Goal: Information Seeking & Learning: Compare options

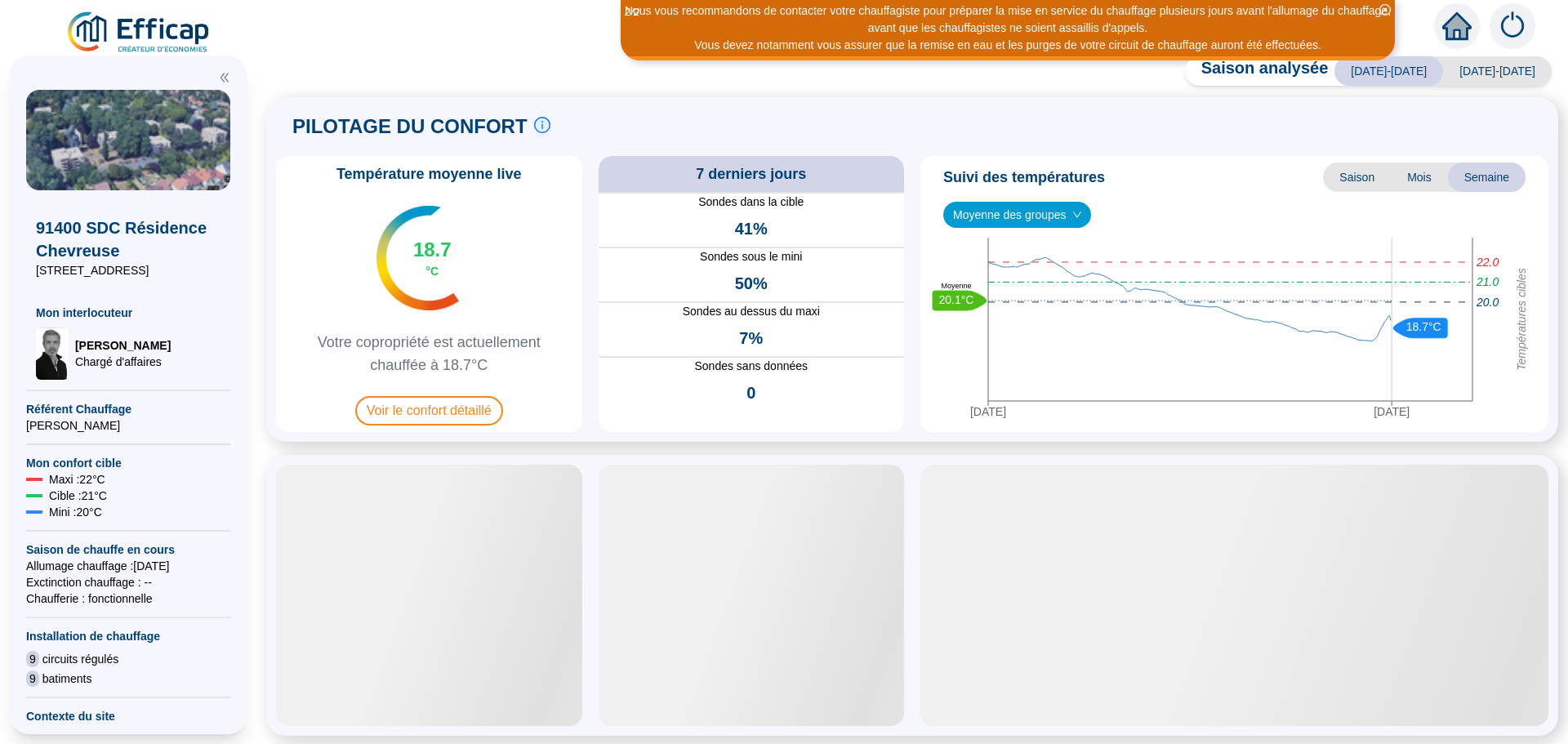
drag, startPoint x: 608, startPoint y: 52, endPoint x: 583, endPoint y: 165, distance: 115.7
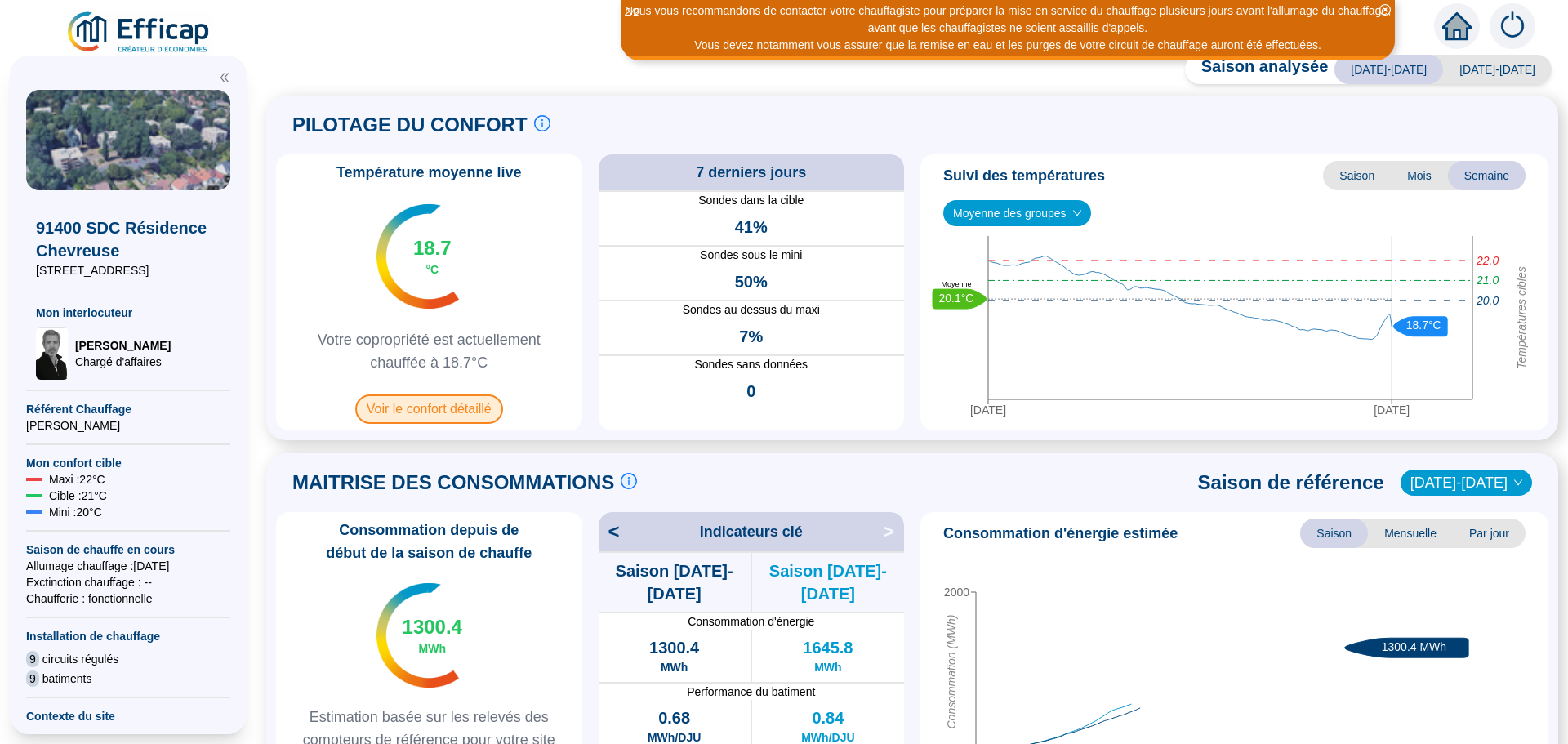
drag, startPoint x: 583, startPoint y: 165, endPoint x: 437, endPoint y: 412, distance: 286.9
click at [437, 412] on span "Voir le confort détaillé" at bounding box center [428, 409] width 148 height 30
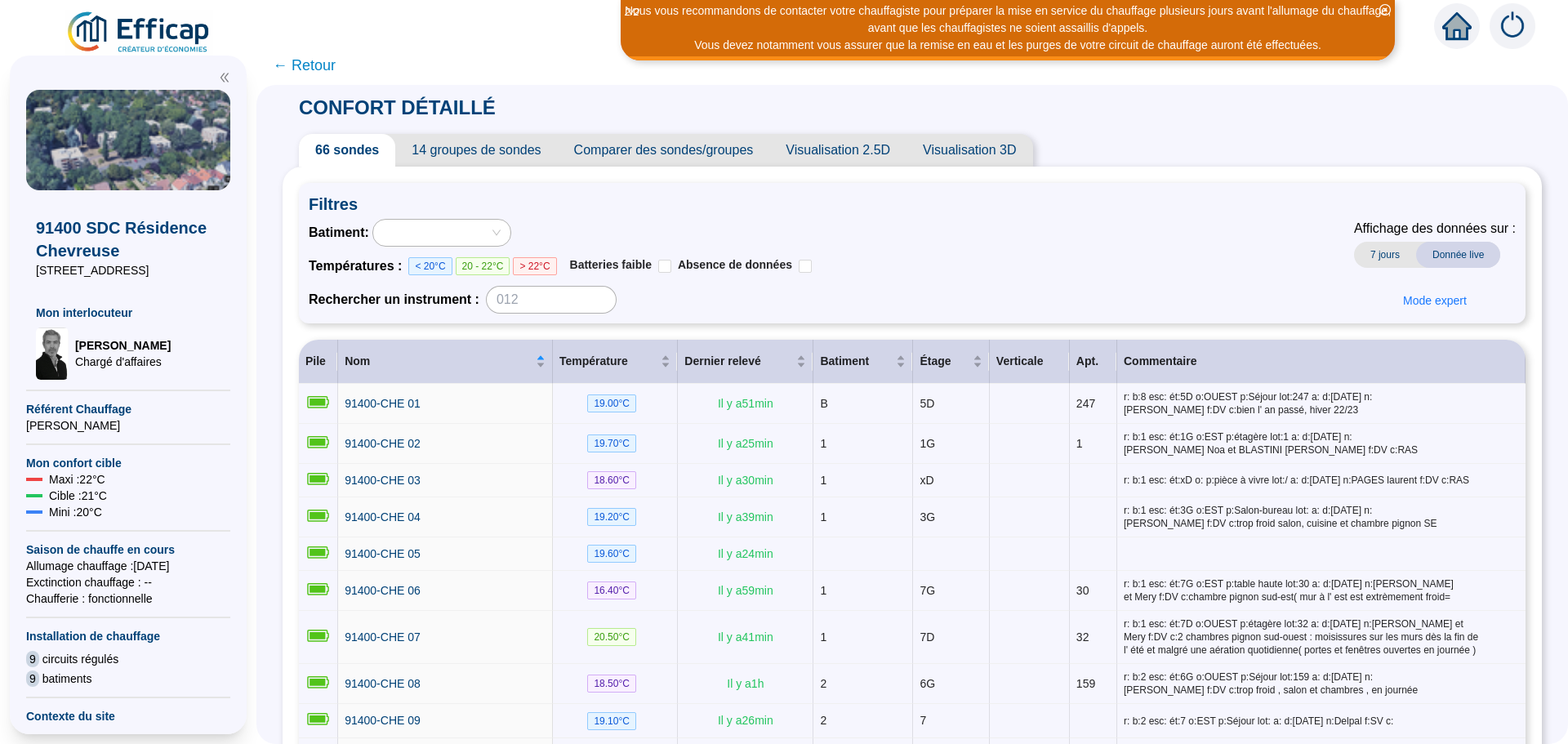
click at [656, 151] on span "Comparer des sondes/groupes" at bounding box center [664, 150] width 212 height 33
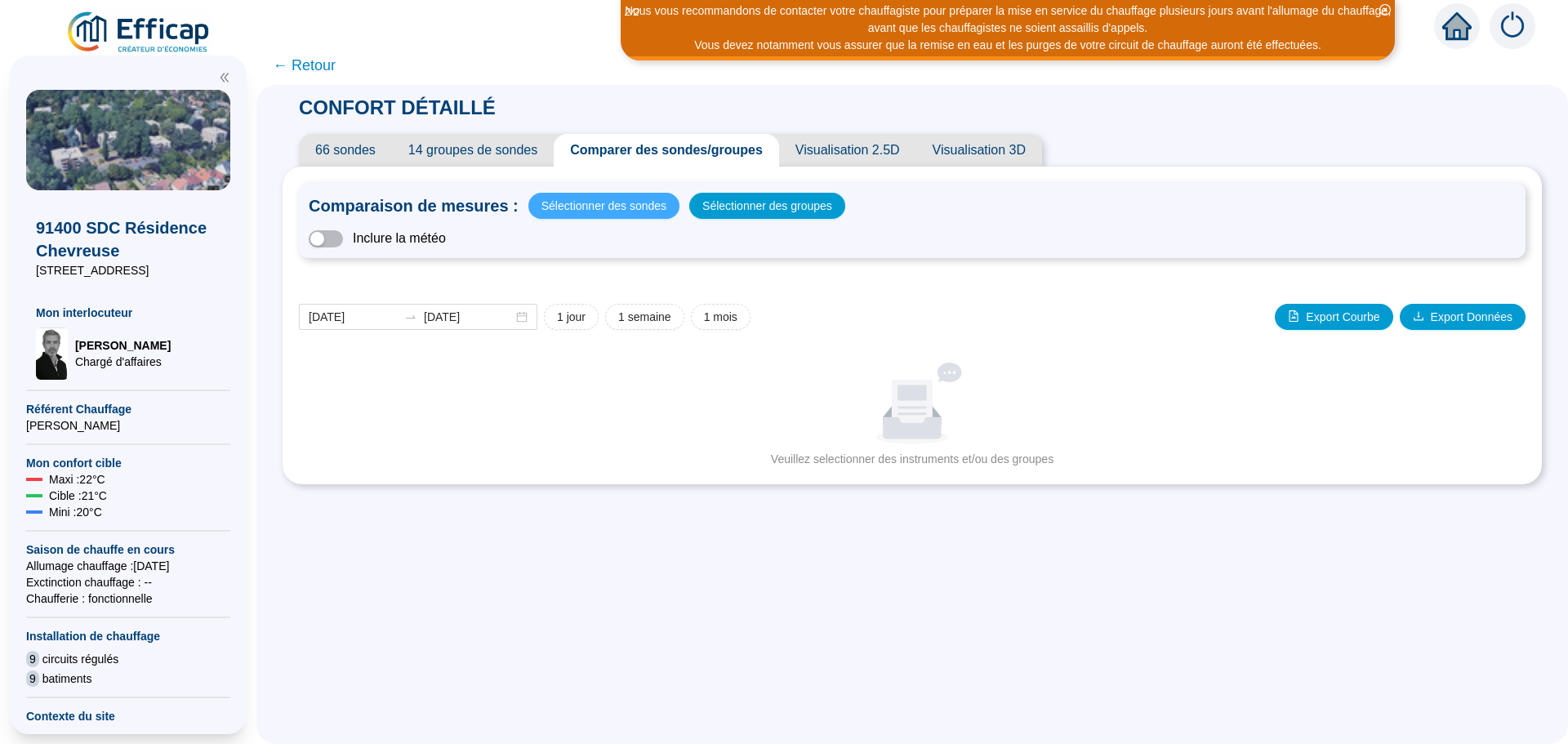
click at [626, 199] on span "Sélectionner des sondes" at bounding box center [604, 206] width 125 height 23
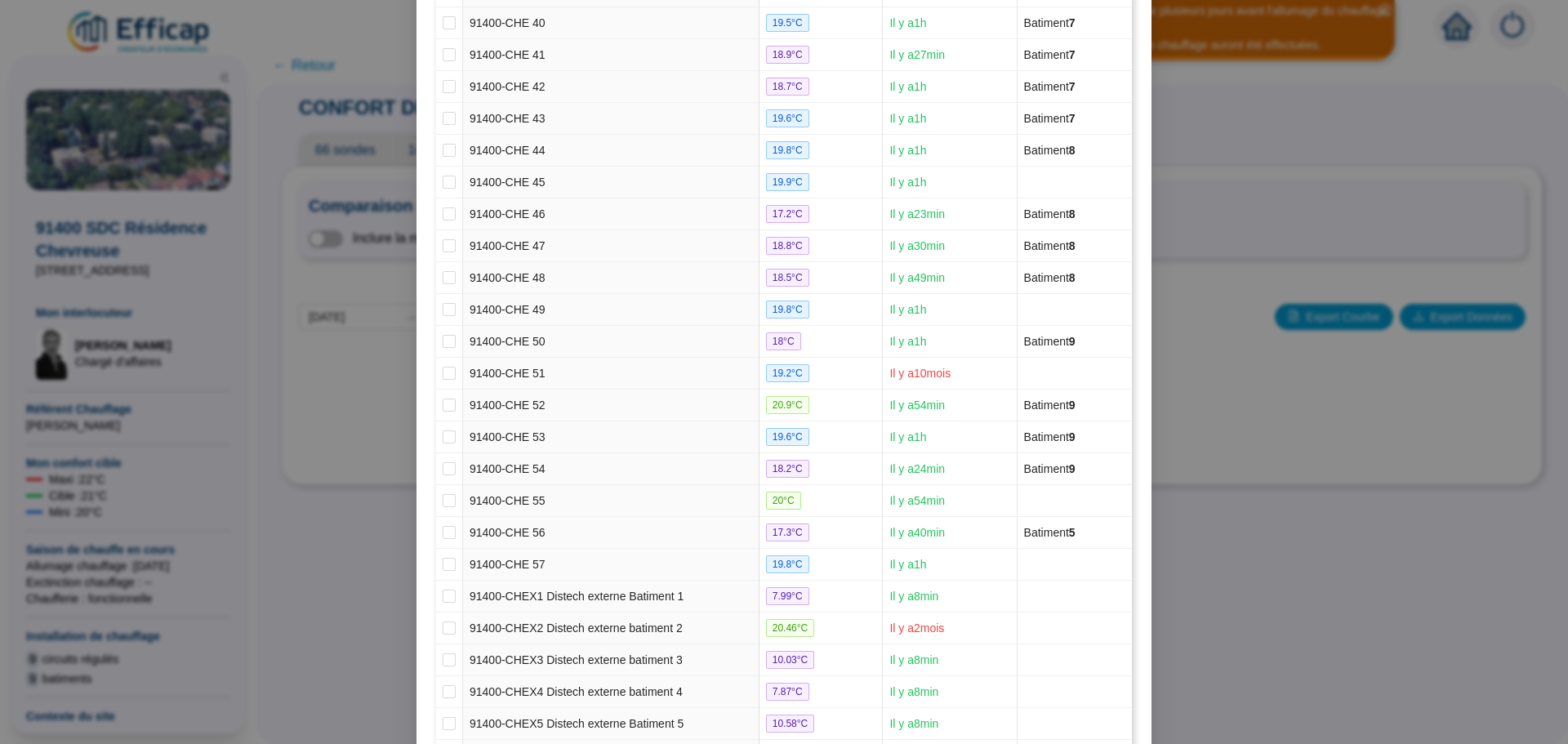
scroll to position [1671, 0]
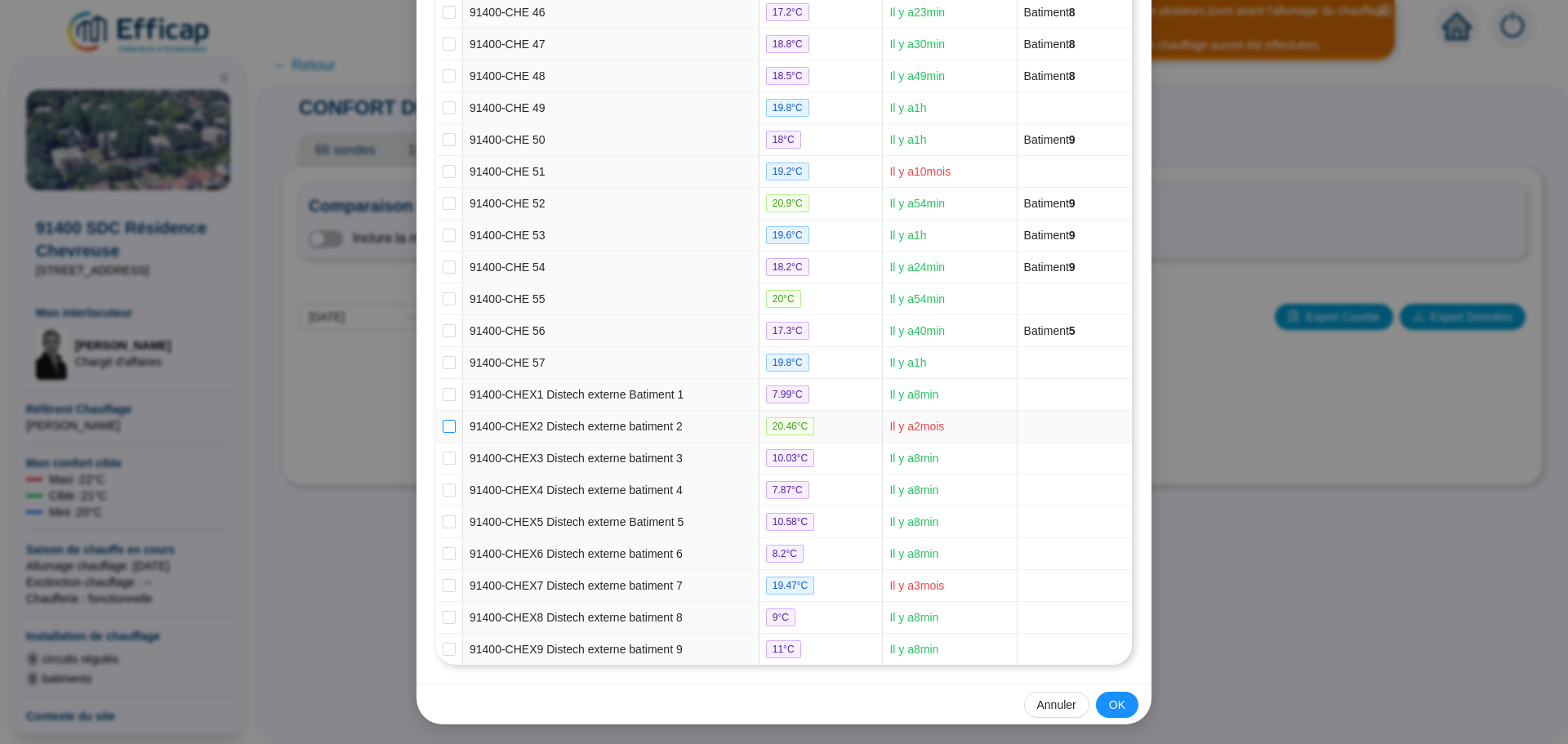
click at [447, 427] on input "checkbox" at bounding box center [449, 426] width 13 height 13
checkbox input "true"
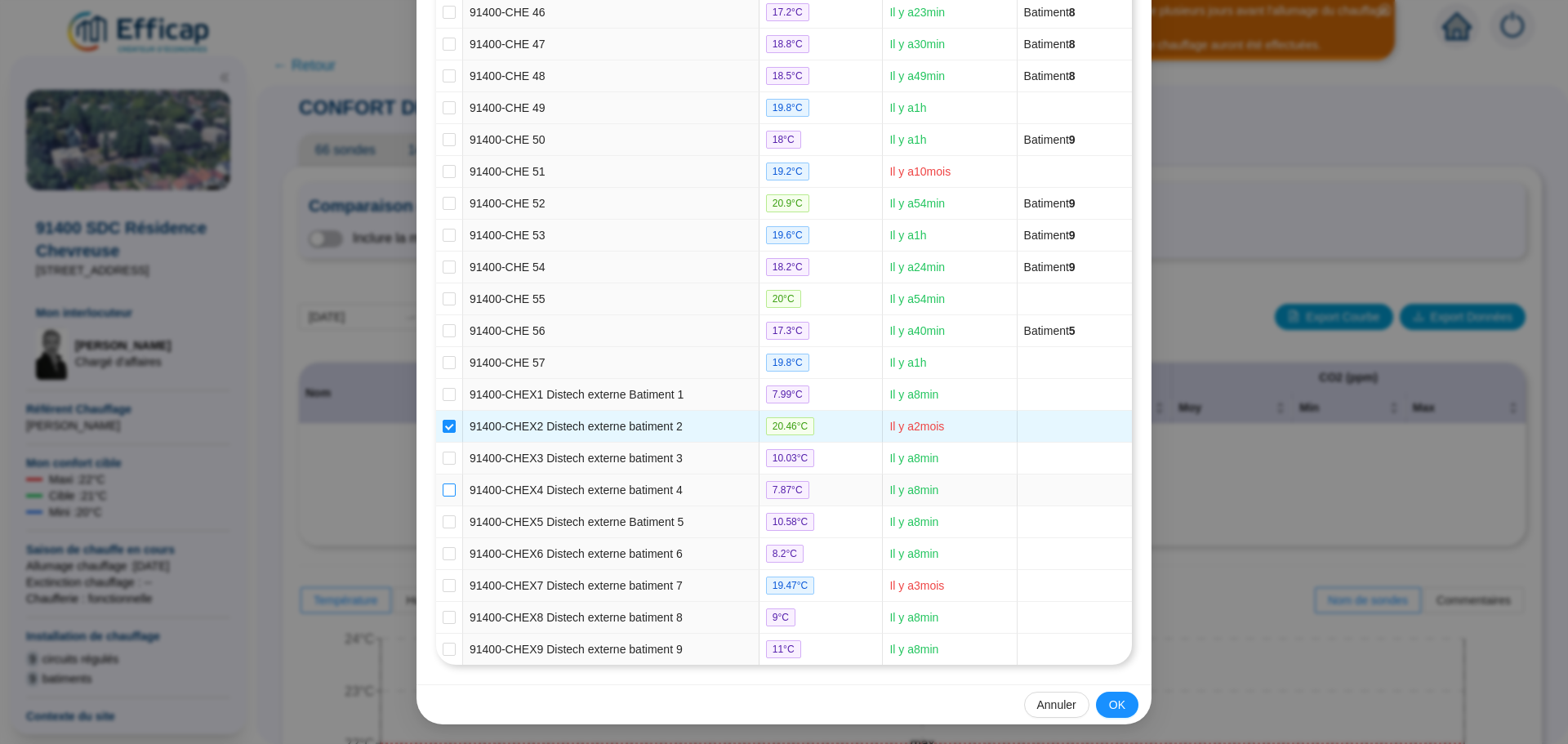
click at [443, 485] on input "checkbox" at bounding box center [449, 490] width 13 height 13
checkbox input "true"
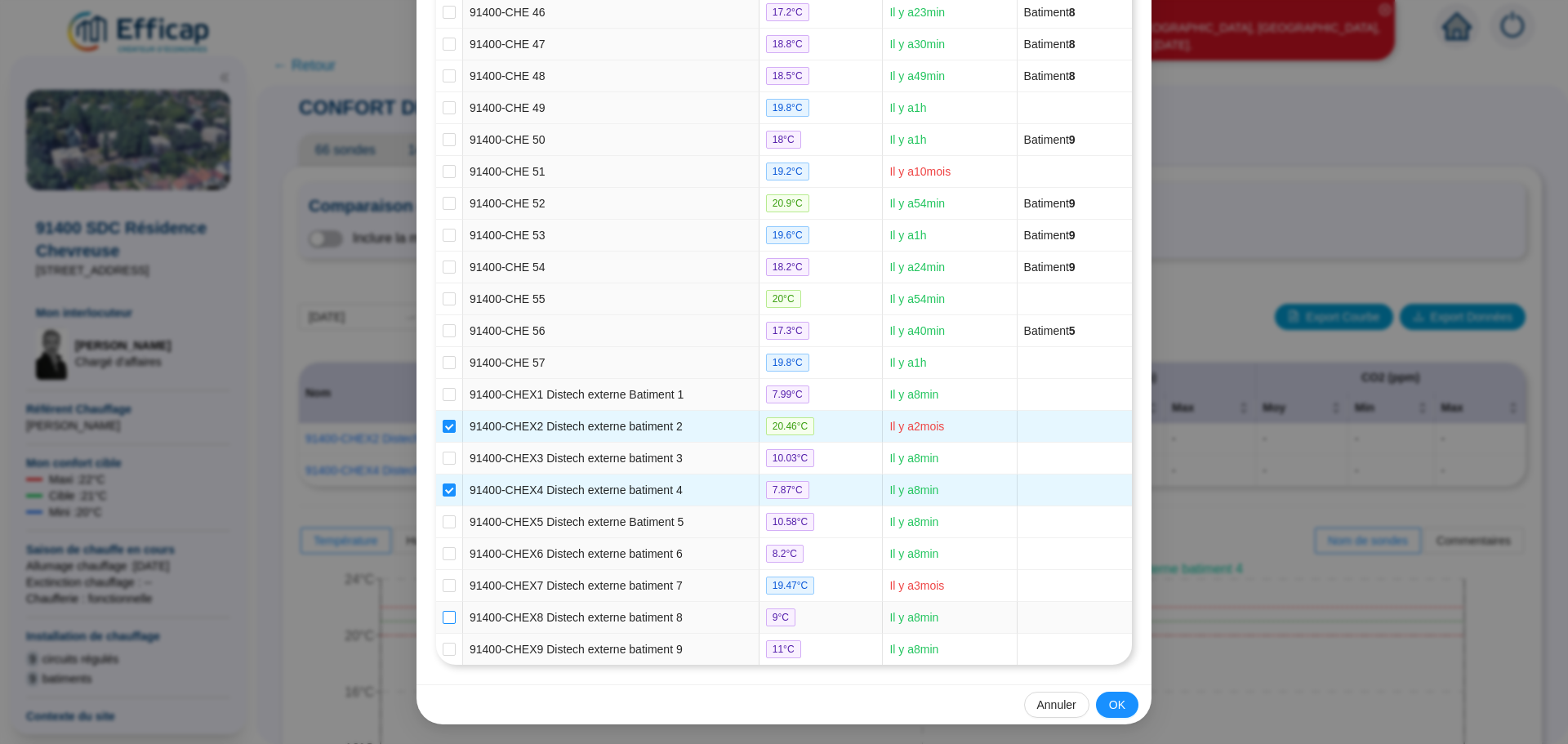
click at [443, 609] on label at bounding box center [449, 617] width 13 height 17
click at [443, 611] on input "checkbox" at bounding box center [449, 617] width 13 height 13
checkbox input "true"
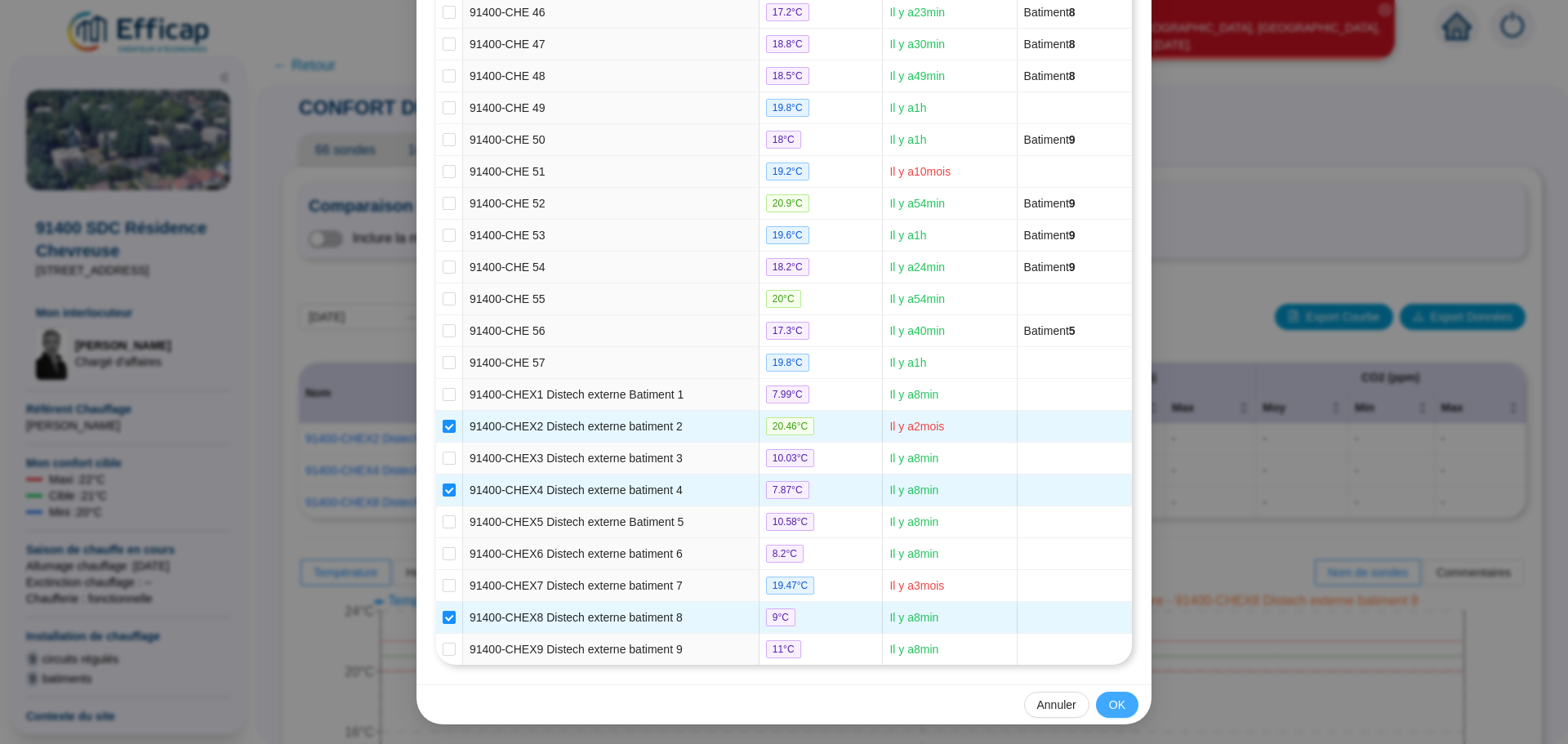
click at [1109, 705] on span "OK" at bounding box center [1117, 705] width 16 height 17
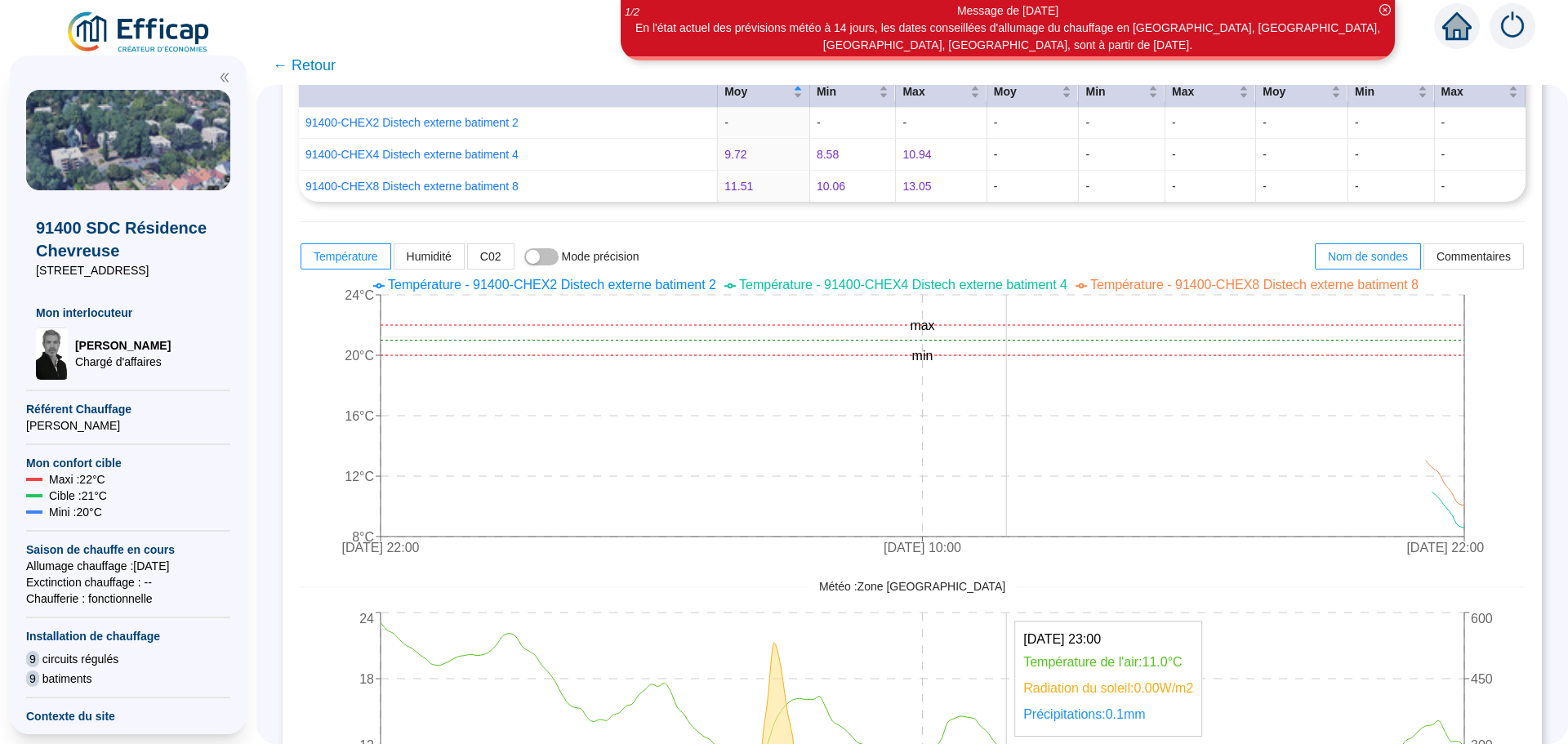
scroll to position [326, 0]
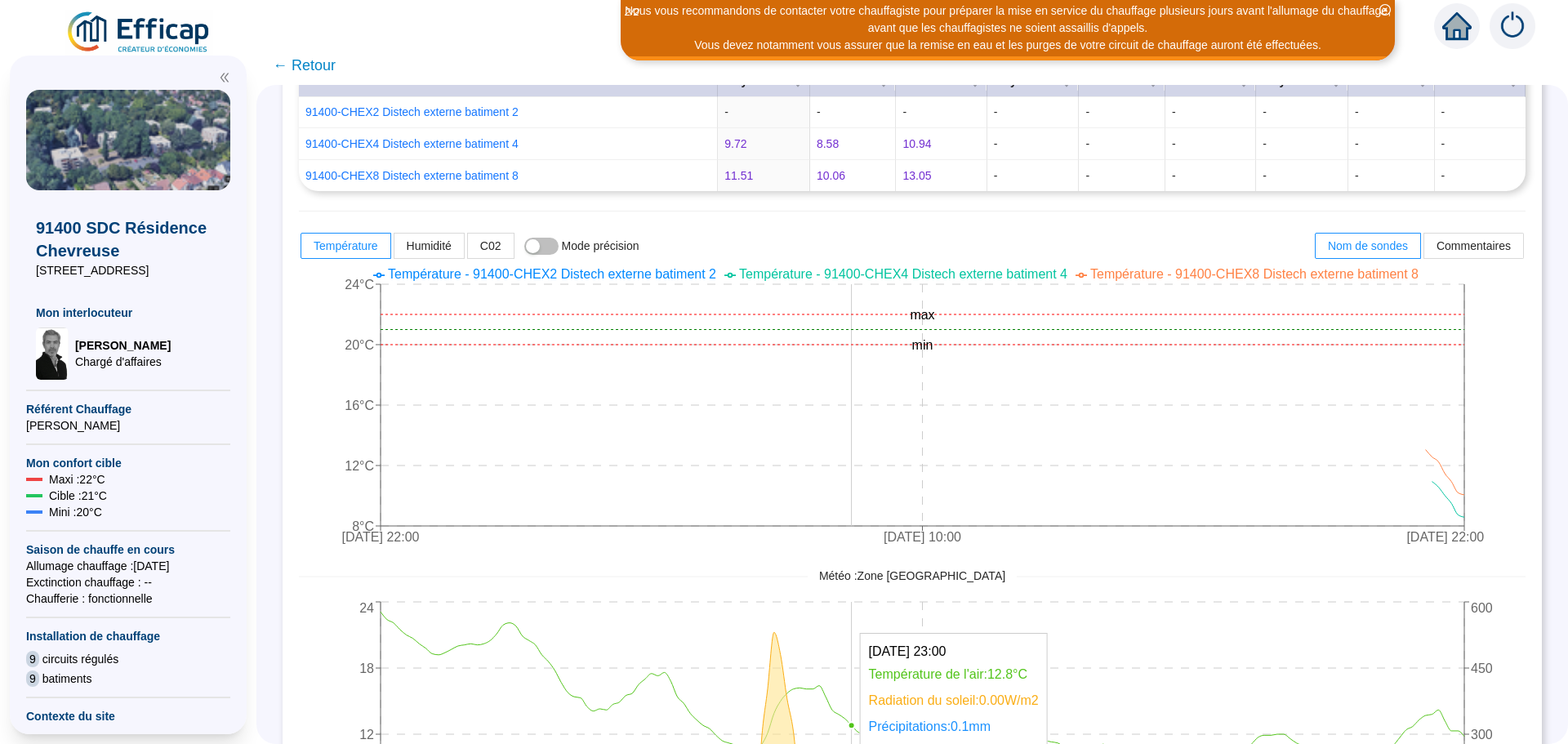
drag, startPoint x: 866, startPoint y: 625, endPoint x: 1261, endPoint y: 588, distance: 396.7
click at [1261, 588] on div "[DATE] 22:00 [DATE] 10:00 [DATE] 22:00 8°C 12°C 16°C 20°C 24°C min max Températ…" at bounding box center [911, 592] width 1226 height 664
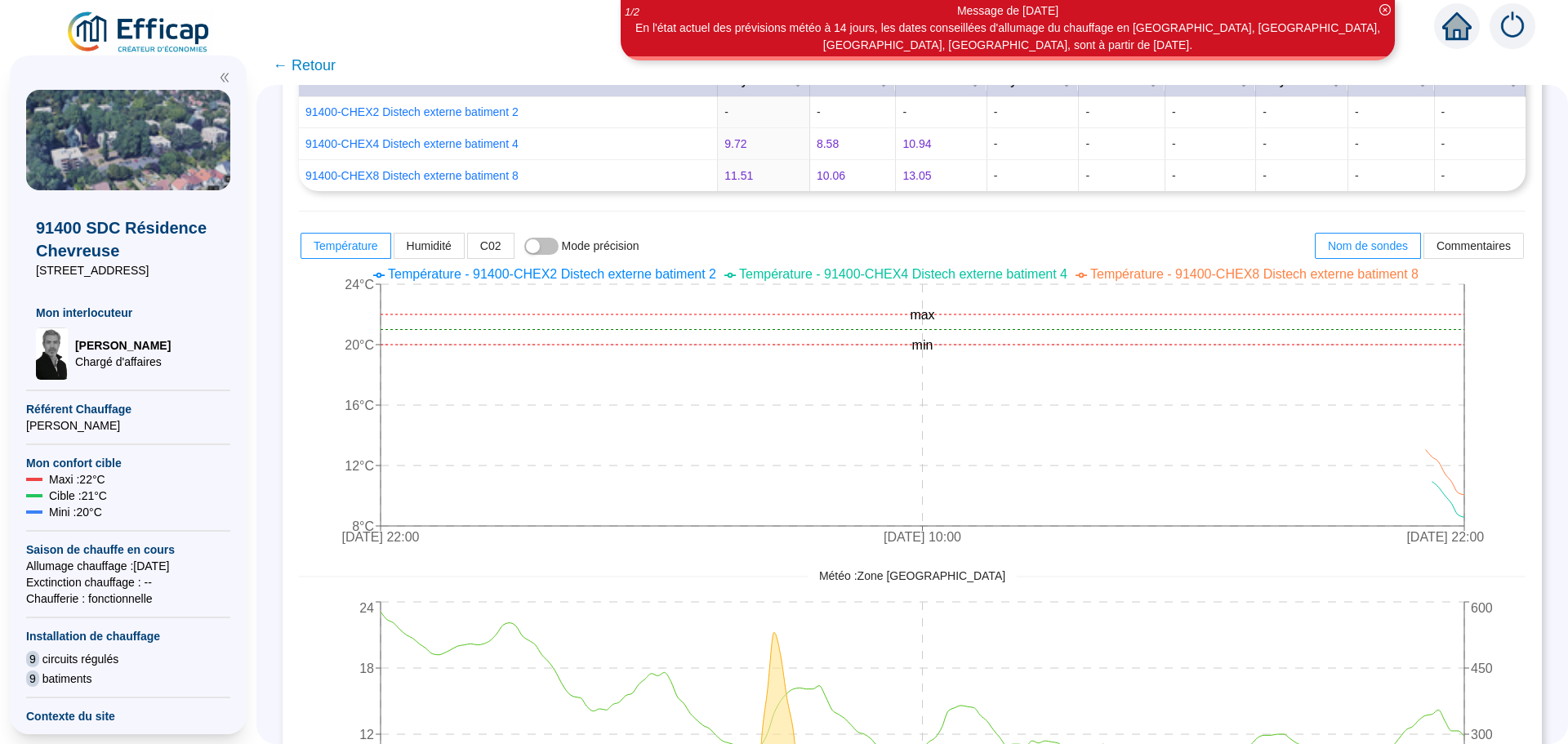
click at [328, 72] on span "← Retour" at bounding box center [304, 65] width 63 height 23
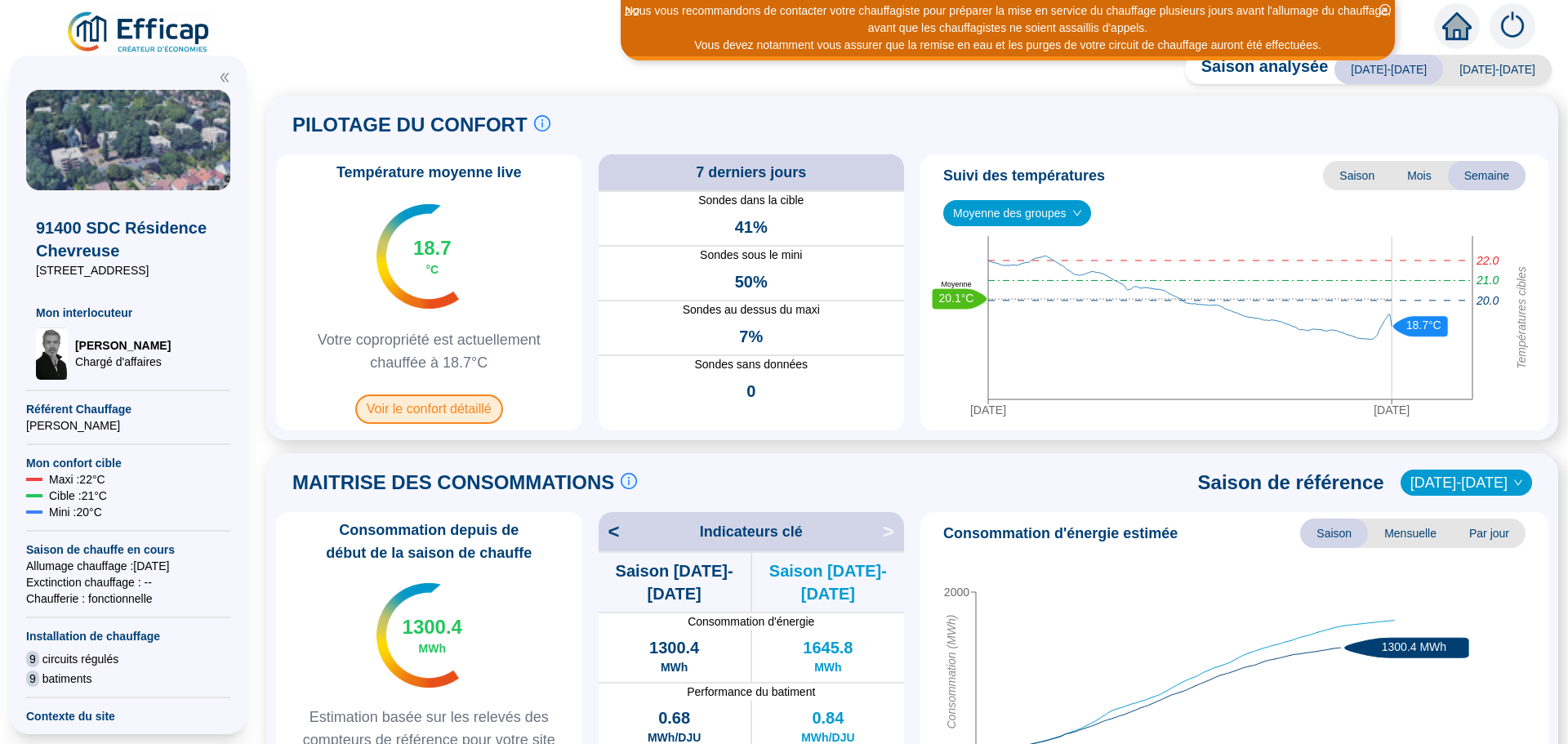
click at [458, 417] on span "Voir le confort détaillé" at bounding box center [428, 409] width 148 height 30
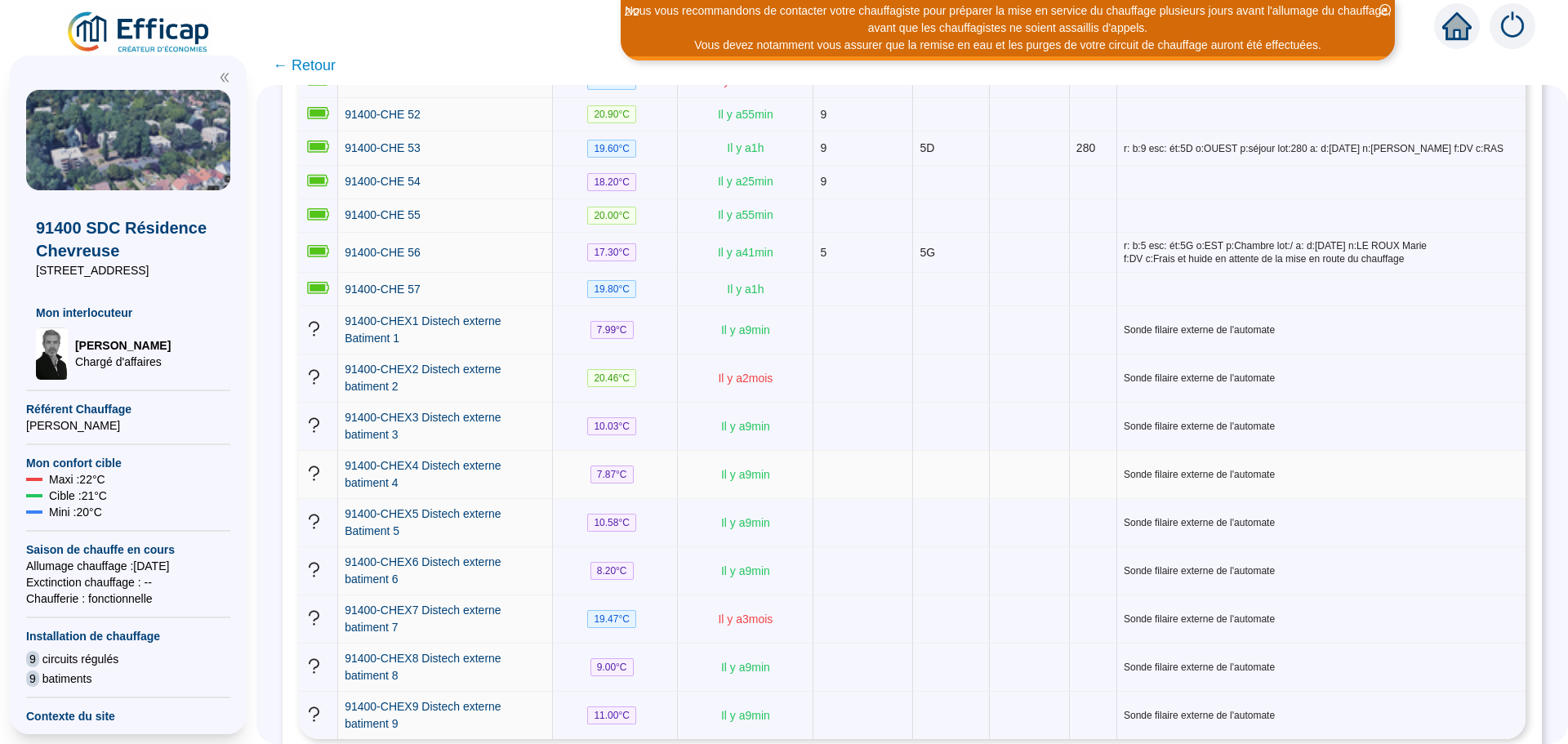
scroll to position [2429, 0]
